Goal: Find specific page/section: Find specific page/section

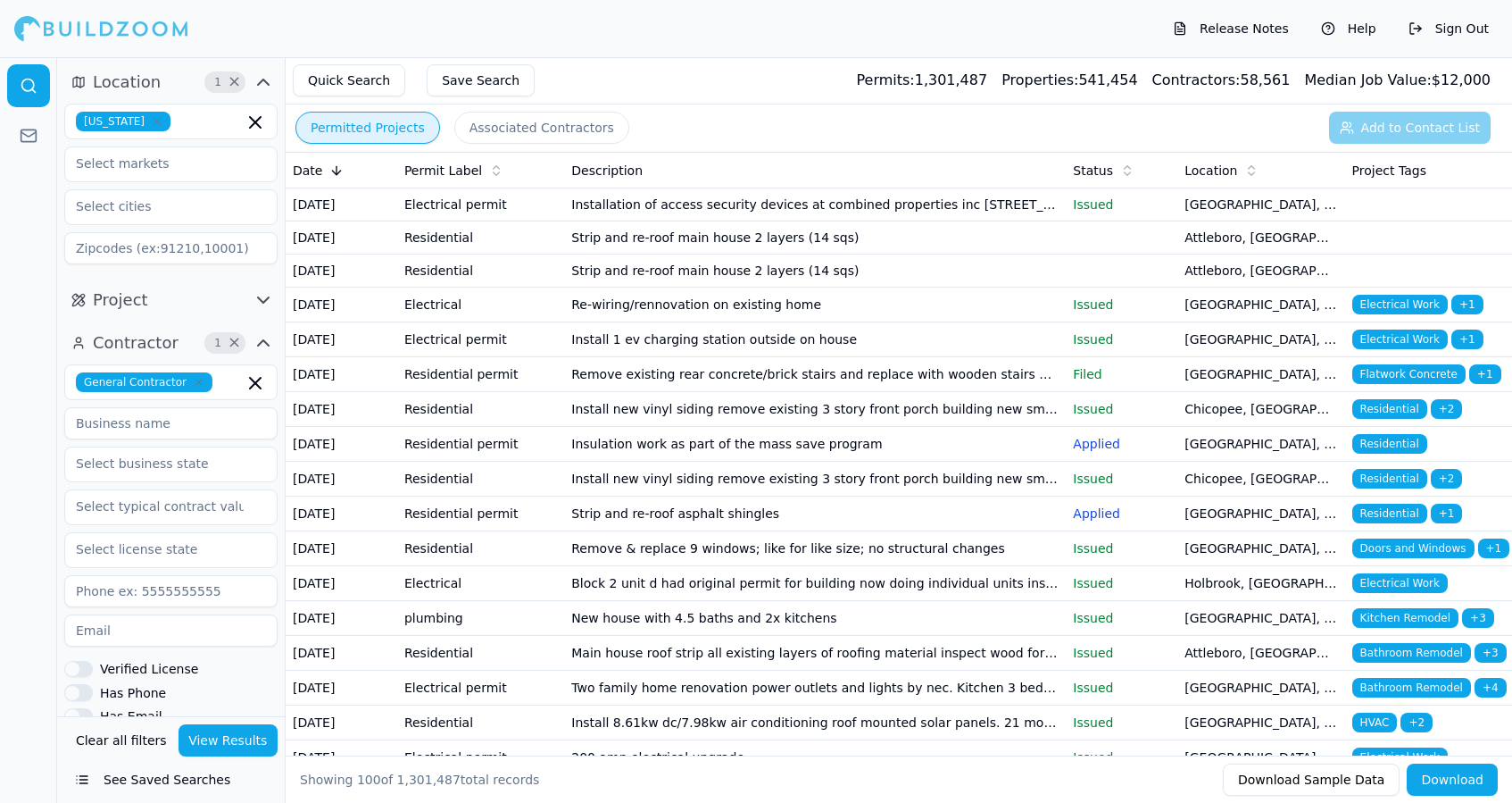
click at [392, 120] on button "Permitted Projects" at bounding box center [368, 127] width 145 height 32
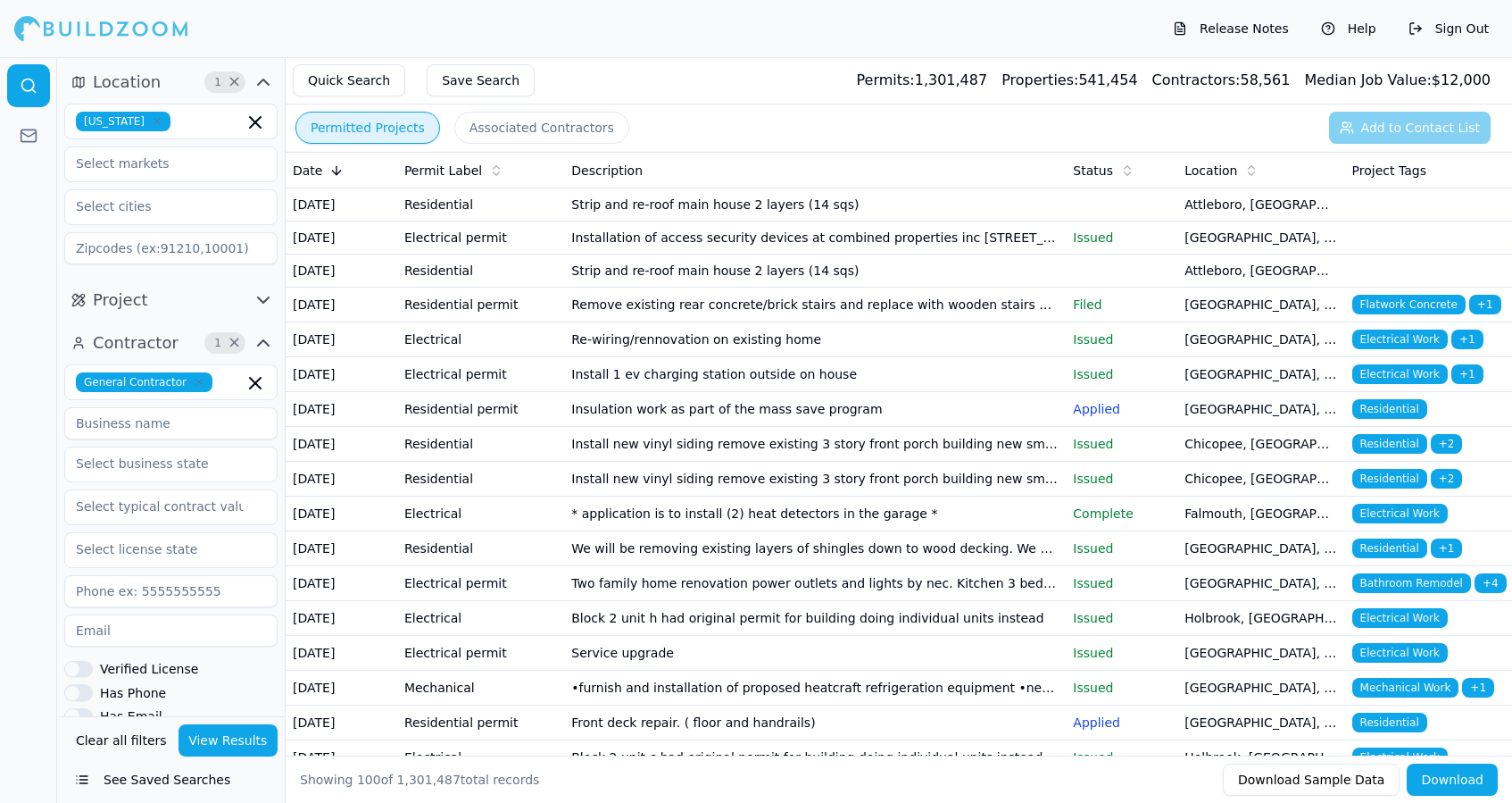
click at [108, 0] on div "Release Notes Help Sign Out" at bounding box center [756, 28] width 1512 height 57
